Goal: Information Seeking & Learning: Check status

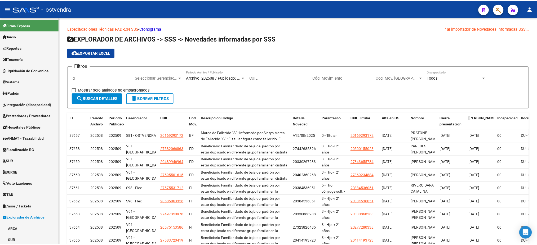
scroll to position [1148, 0]
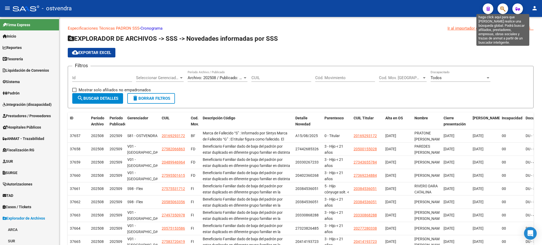
click at [498, 7] on button "button" at bounding box center [503, 8] width 11 height 11
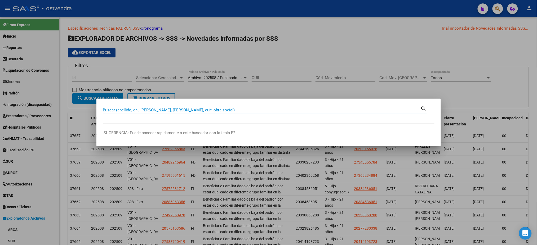
paste input "13.838.020"
click at [118, 109] on input "13.838.020" at bounding box center [262, 110] width 318 height 5
type input "13838020"
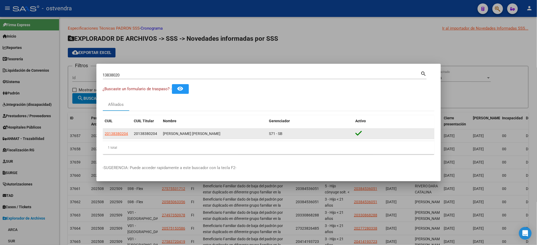
click at [113, 129] on datatable-body-cell "20138380204" at bounding box center [117, 134] width 29 height 10
click at [115, 135] on span "20138380204" at bounding box center [116, 134] width 23 height 4
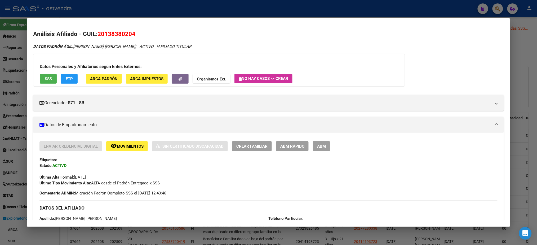
click at [48, 77] on span "SSS" at bounding box center [48, 79] width 7 height 5
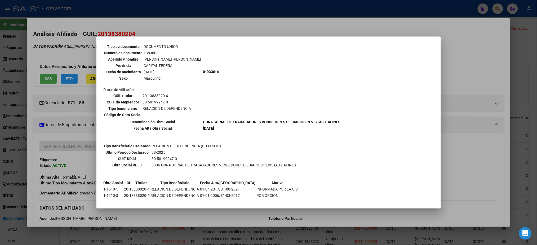
scroll to position [46, 0]
click at [59, 68] on div at bounding box center [268, 122] width 537 height 245
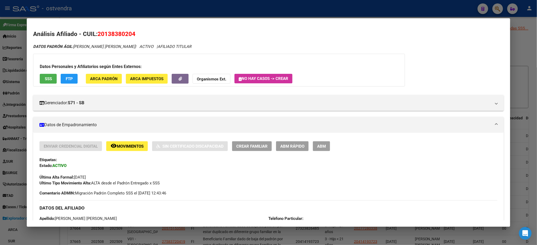
click at [66, 79] on span "FTP" at bounding box center [69, 79] width 7 height 5
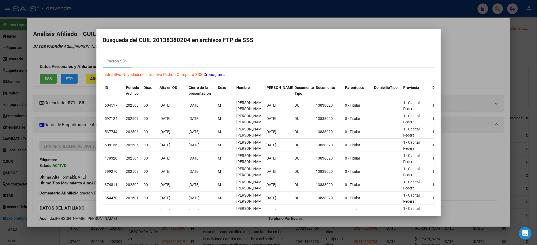
click at [207, 21] on div at bounding box center [268, 122] width 537 height 245
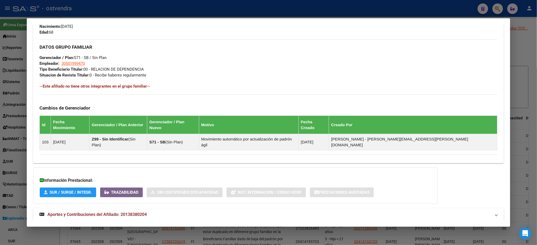
scroll to position [239, 0]
click at [137, 212] on span "Aportes y Contribuciones del Afiliado: 20138380204" at bounding box center [96, 214] width 99 height 5
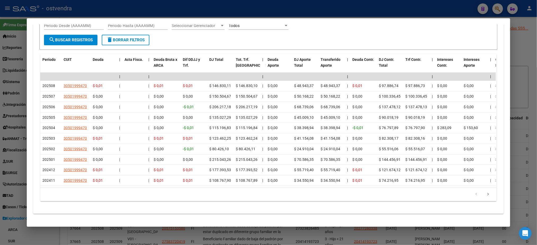
scroll to position [313, 0]
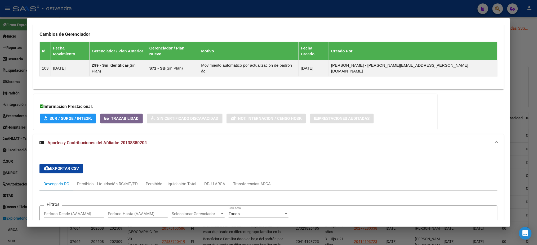
click at [391, 14] on div at bounding box center [268, 122] width 537 height 245
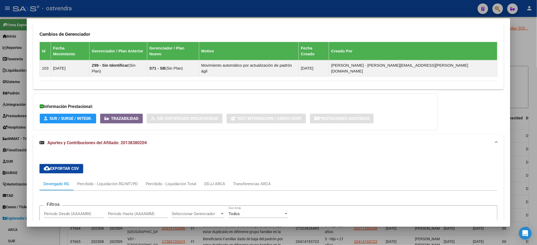
type textarea "20138380204"
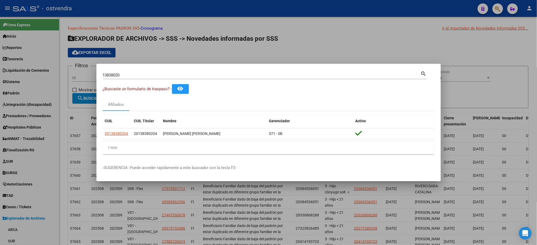
drag, startPoint x: 145, startPoint y: 71, endPoint x: 137, endPoint y: 71, distance: 7.7
click at [137, 71] on div "13838020 Buscar (apellido, dni, cuil, [PERSON_NAME], cuit, obra social) search" at bounding box center [265, 74] width 324 height 9
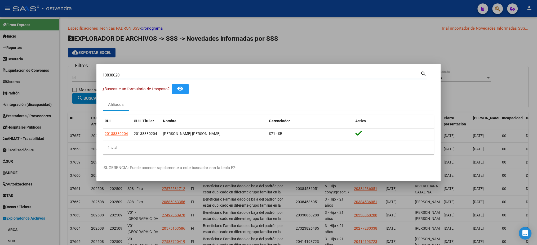
drag, startPoint x: 139, startPoint y: 76, endPoint x: 87, endPoint y: 75, distance: 51.9
click at [87, 75] on div "13838020 Buscar (apellido, dni, cuil, nro traspaso, cuit, obra social) search ¿…" at bounding box center [268, 122] width 537 height 245
paste input "58.520.802"
click at [119, 75] on input "58.520.802" at bounding box center [262, 75] width 318 height 5
click at [117, 75] on input "58.520.802" at bounding box center [262, 75] width 318 height 5
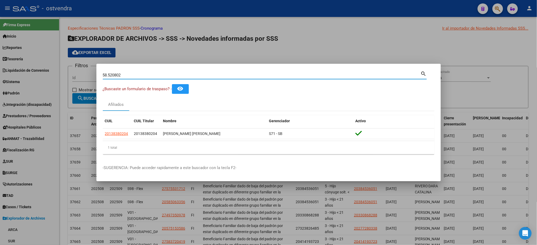
click at [108, 75] on input "58.520802" at bounding box center [262, 75] width 318 height 5
type input "58520802"
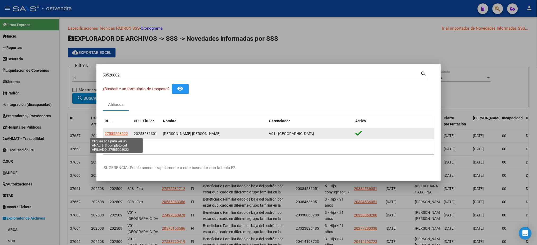
click at [113, 132] on span "27585208022" at bounding box center [116, 134] width 23 height 4
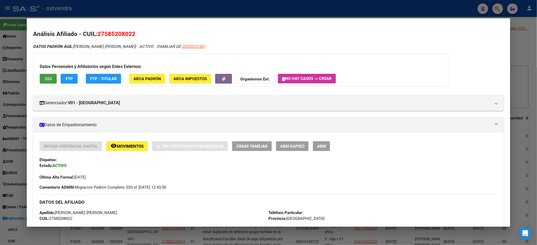
click at [48, 79] on span "SSS" at bounding box center [48, 79] width 7 height 5
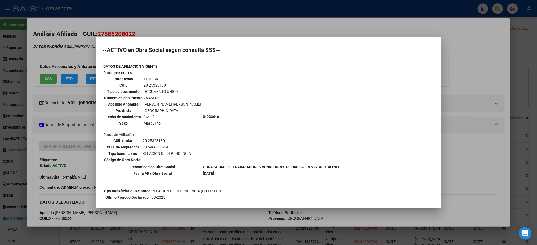
click at [88, 55] on div at bounding box center [268, 122] width 537 height 245
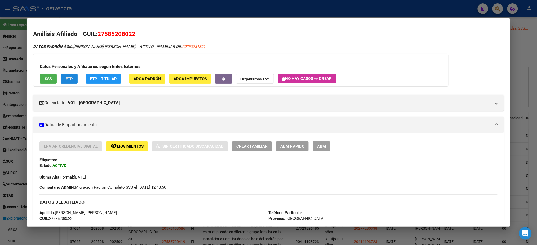
click at [71, 82] on button "FTP" at bounding box center [69, 79] width 17 height 10
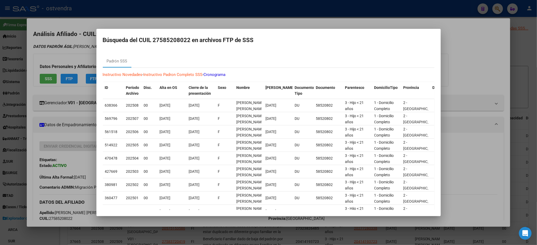
click at [87, 43] on div at bounding box center [268, 122] width 537 height 245
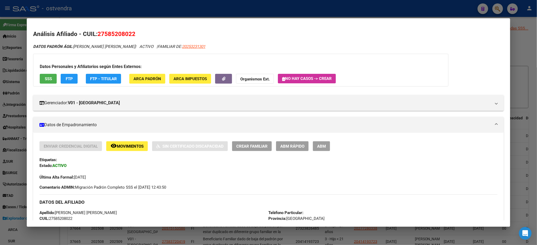
click at [182, 44] on app-link-go-to "20253231301" at bounding box center [193, 47] width 23 height 6
click at [182, 49] on span "20253231301" at bounding box center [193, 46] width 23 height 5
type textarea "20253231301"
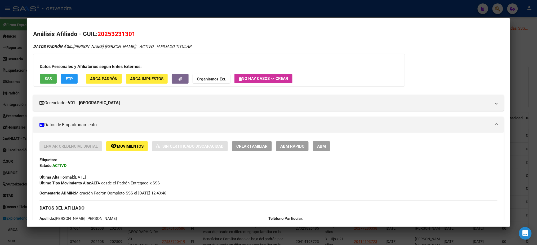
click at [68, 81] on span "FTP" at bounding box center [69, 79] width 7 height 5
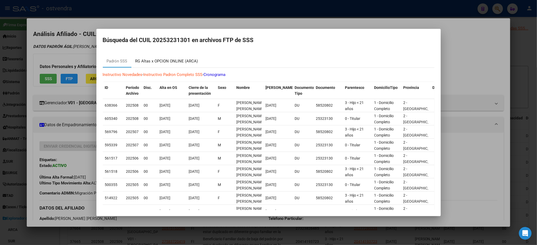
click at [180, 56] on div "RG Altas x OPCION ONLINE (ARCA)" at bounding box center [166, 61] width 71 height 13
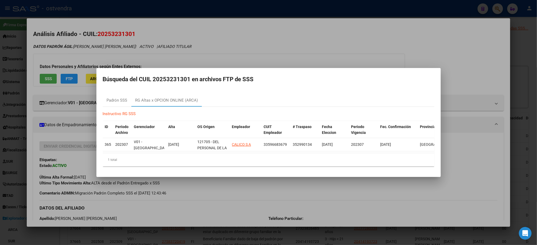
click at [194, 37] on div at bounding box center [268, 122] width 537 height 245
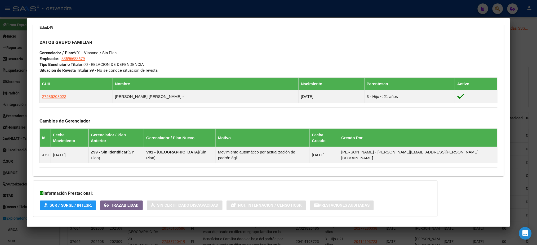
scroll to position [257, 0]
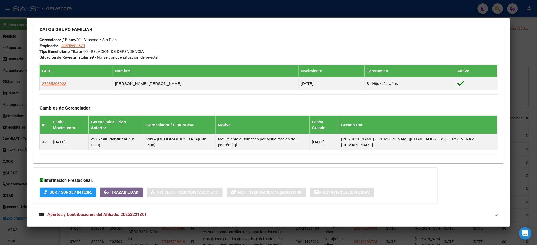
click at [173, 208] on mat-expansion-panel-header "Aportes y Contribuciones del Afiliado: 20253231301" at bounding box center [268, 214] width 470 height 13
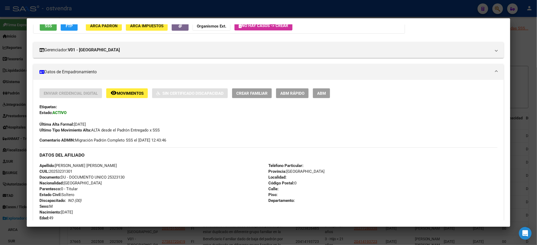
scroll to position [48, 0]
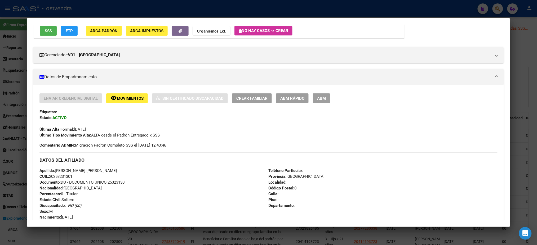
click at [241, 15] on div at bounding box center [268, 122] width 537 height 245
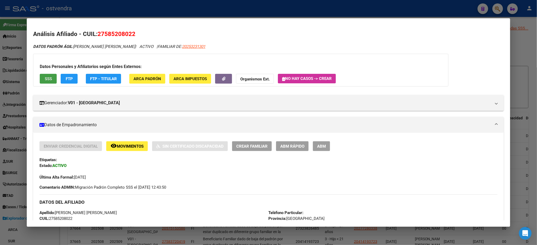
click at [47, 79] on span "SSS" at bounding box center [48, 79] width 7 height 5
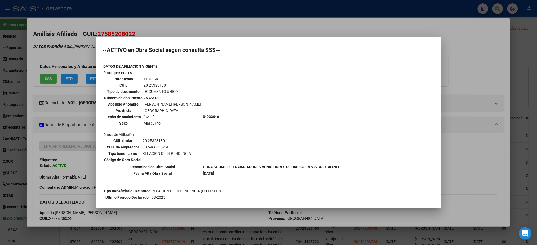
click at [273, 32] on div at bounding box center [268, 122] width 537 height 245
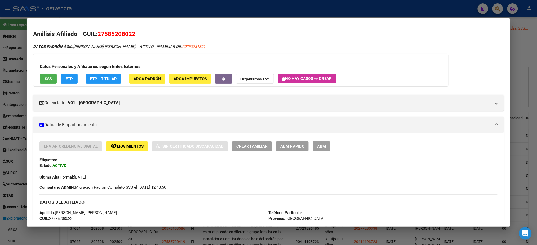
click at [277, 7] on div at bounding box center [268, 122] width 537 height 245
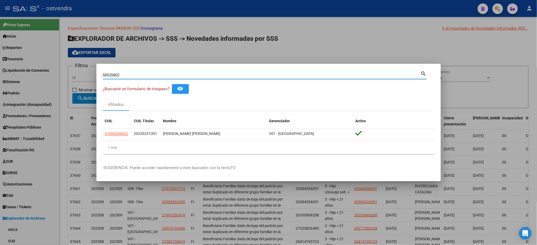
drag, startPoint x: 128, startPoint y: 73, endPoint x: 109, endPoint y: 78, distance: 19.8
click at [62, 84] on div "58520802 Buscar (apellido, dni, cuil, nro traspaso, cuit, obra social) search ¿…" at bounding box center [268, 122] width 537 height 245
paste input ".854.390"
click at [117, 76] on input "58.854.390" at bounding box center [262, 75] width 318 height 5
click at [110, 75] on input "58.854390" at bounding box center [262, 75] width 318 height 5
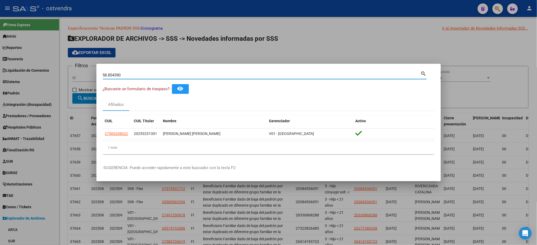
click at [109, 74] on input "58.854390" at bounding box center [262, 75] width 318 height 5
type input "58854390"
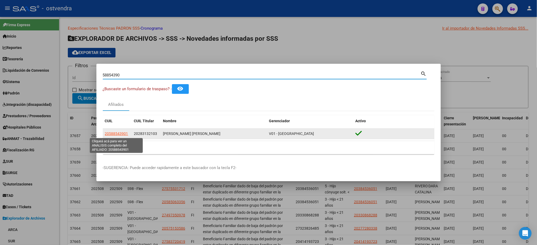
click at [118, 131] on app-link-go-to "20588543901" at bounding box center [116, 134] width 23 height 6
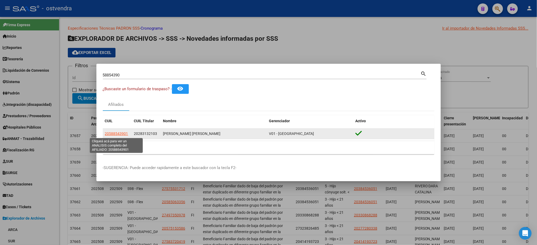
click at [120, 135] on span "20588543901" at bounding box center [116, 134] width 23 height 4
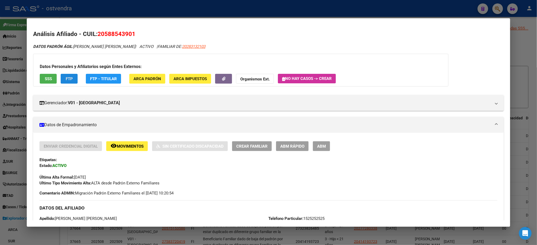
click at [62, 74] on button "FTP" at bounding box center [69, 79] width 17 height 10
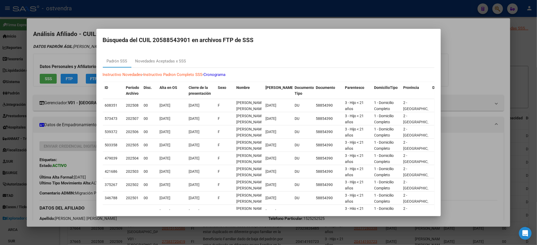
click at [65, 43] on div at bounding box center [268, 122] width 537 height 245
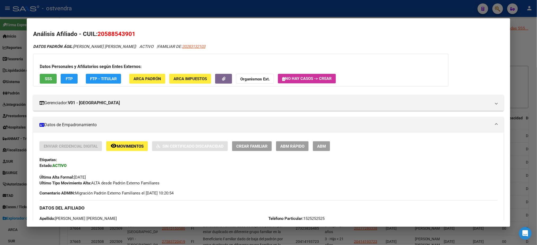
click at [61, 82] on button "FTP" at bounding box center [69, 79] width 17 height 10
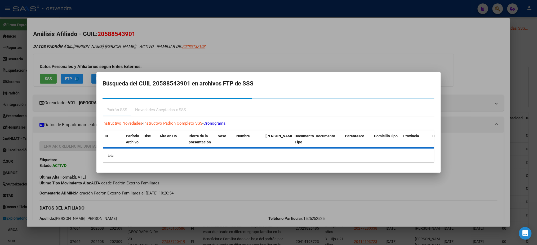
click at [52, 78] on div at bounding box center [268, 122] width 537 height 245
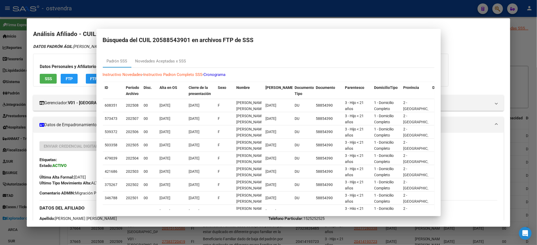
click at [49, 79] on span "SSS" at bounding box center [48, 79] width 7 height 5
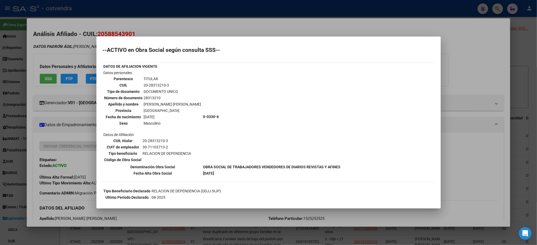
click at [71, 66] on div at bounding box center [268, 122] width 537 height 245
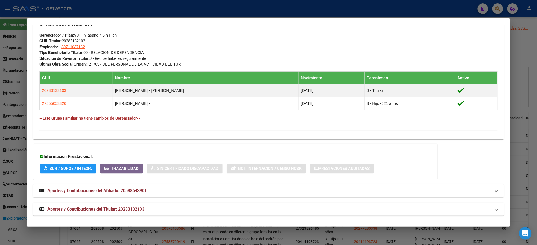
scroll to position [262, 0]
click at [109, 210] on span "Aportes y Contribuciones del Titular: 20283132103" at bounding box center [95, 209] width 97 height 5
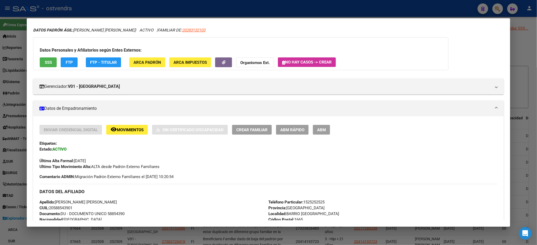
scroll to position [0, 0]
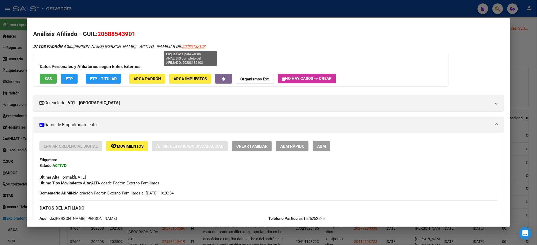
click at [186, 48] on span "20283132103" at bounding box center [193, 46] width 23 height 5
type textarea "20283132103"
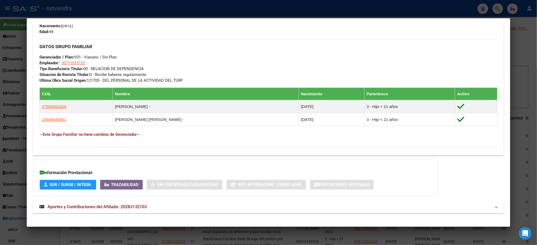
scroll to position [243, 0]
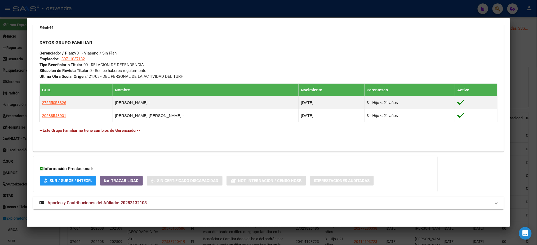
click at [142, 208] on mat-expansion-panel-header "Aportes y Contribuciones del Afiliado: 20283132103" at bounding box center [268, 203] width 470 height 13
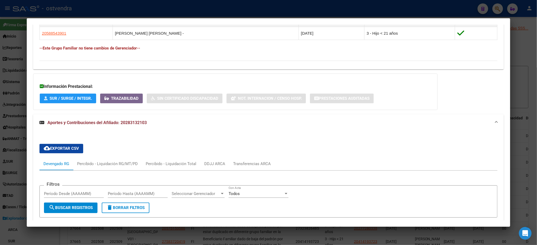
scroll to position [317, 0]
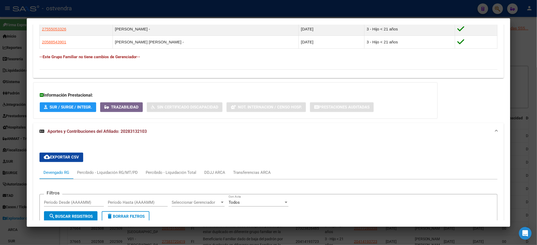
click at [215, 8] on div at bounding box center [268, 122] width 537 height 245
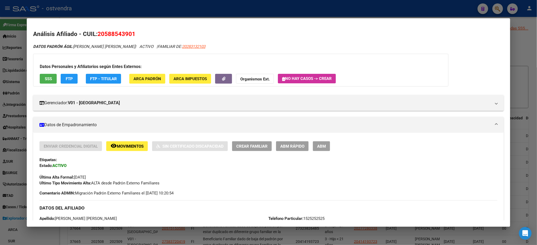
click at [155, 12] on div at bounding box center [268, 122] width 537 height 245
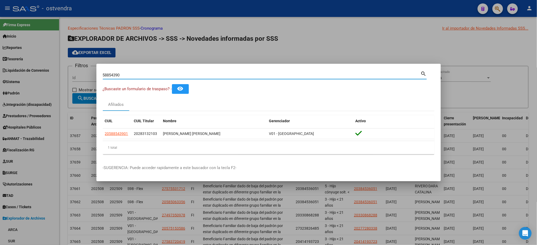
drag, startPoint x: 135, startPoint y: 74, endPoint x: 43, endPoint y: 82, distance: 92.2
click at [34, 86] on div "58854390 Buscar (apellido, dni, cuil, nro traspaso, cuit, obra social) search ¿…" at bounding box center [268, 122] width 537 height 245
paste input "0624193"
type input "40624193"
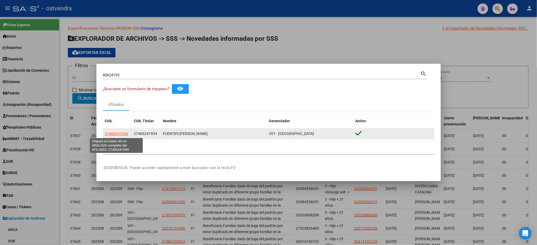
click at [115, 134] on span "27406241934" at bounding box center [116, 134] width 23 height 4
type textarea "27406241934"
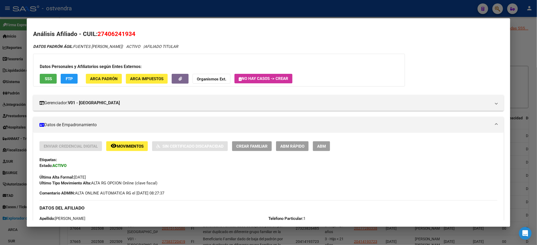
click at [42, 76] on button "SSS" at bounding box center [48, 79] width 17 height 10
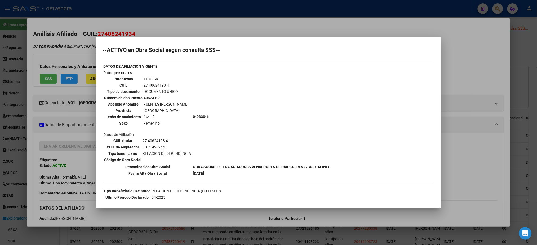
click at [73, 48] on div at bounding box center [268, 122] width 537 height 245
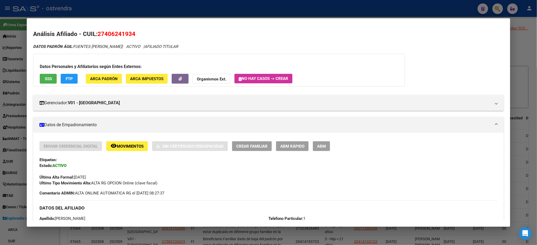
click at [57, 79] on div "Datos Personales y Afiliatorios según Entes Externos: SSS FTP ARCA Padrón ARCA …" at bounding box center [219, 70] width 372 height 33
click at [61, 79] on button "FTP" at bounding box center [69, 79] width 17 height 10
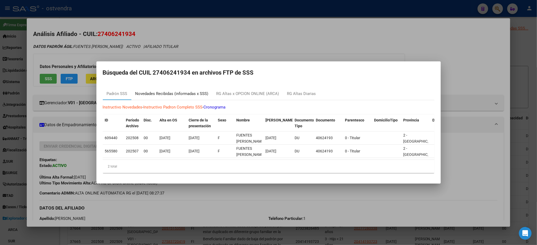
click at [183, 93] on div "Novedades Recibidas (informadas x SSS)" at bounding box center [171, 94] width 73 height 6
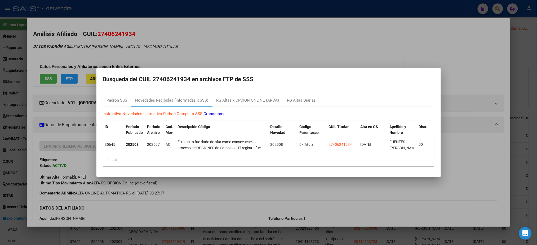
click at [184, 38] on div at bounding box center [268, 122] width 537 height 245
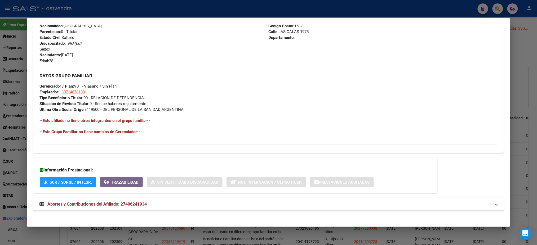
scroll to position [212, 0]
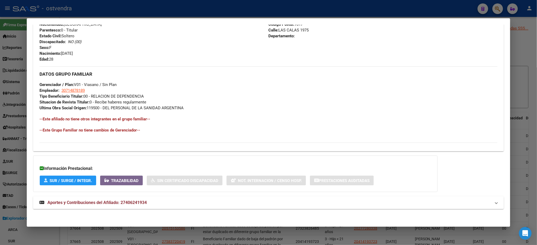
click at [167, 206] on mat-expansion-panel-header "Aportes y Contribuciones del Afiliado: 27406241934" at bounding box center [268, 202] width 470 height 13
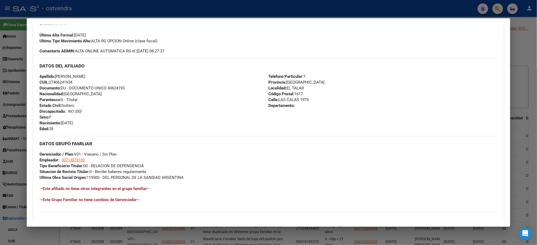
scroll to position [0, 0]
